Goal: Task Accomplishment & Management: Complete application form

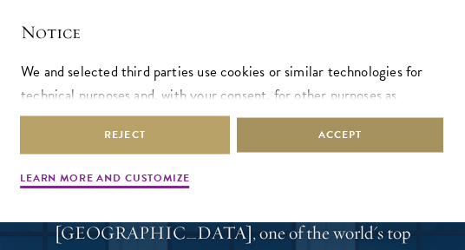
click at [302, 123] on button "Accept" at bounding box center [340, 134] width 210 height 39
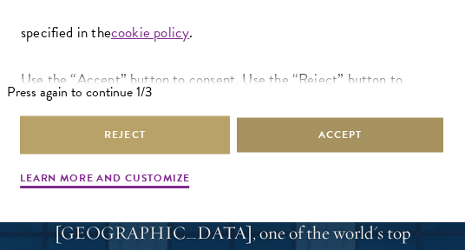
click at [319, 123] on button "Accept" at bounding box center [340, 134] width 210 height 39
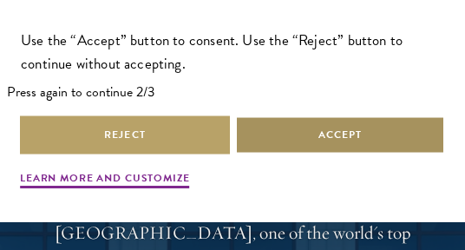
click at [319, 123] on button "Accept" at bounding box center [340, 134] width 210 height 39
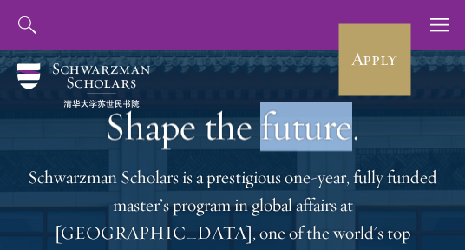
click at [319, 123] on h1 "Shape the future." at bounding box center [232, 126] width 430 height 49
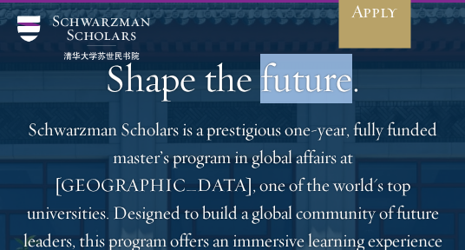
scroll to position [0, 0]
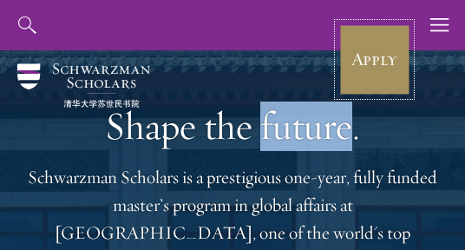
click at [357, 61] on link "Apply" at bounding box center [374, 59] width 72 height 72
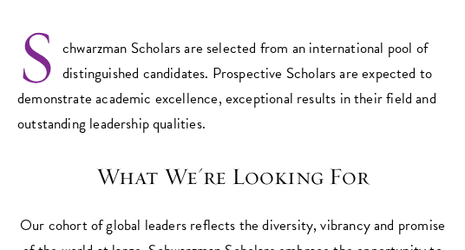
scroll to position [986, 0]
